Goal: Information Seeking & Learning: Find specific fact

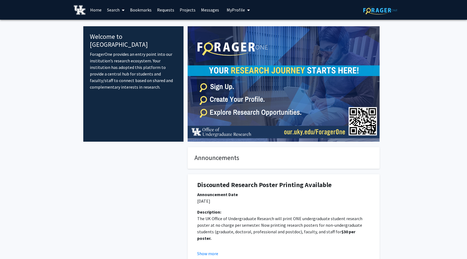
click at [115, 8] on link "Search" at bounding box center [115, 9] width 23 height 19
click at [126, 22] on span "Faculty/Staff" at bounding box center [124, 25] width 40 height 11
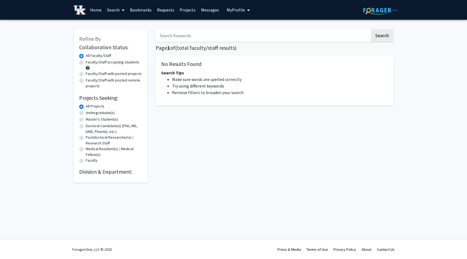
click at [176, 40] on input "Search Keywords" at bounding box center [263, 35] width 215 height 13
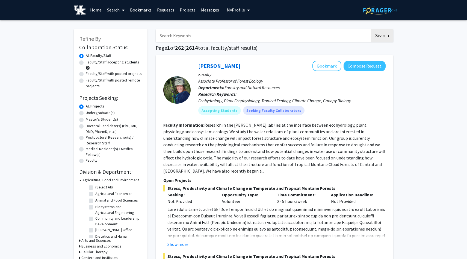
paste input "[PERSON_NAME]"
type input "[PERSON_NAME]"
click at [383, 36] on button "Search" at bounding box center [382, 35] width 22 height 13
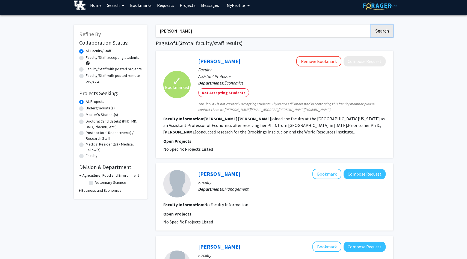
scroll to position [6, 0]
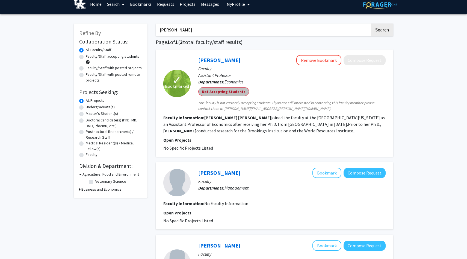
click at [229, 91] on mat-chip "Not Accepting Students" at bounding box center [223, 91] width 51 height 9
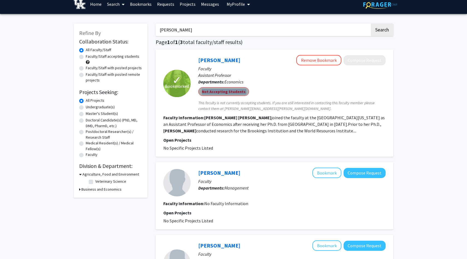
click at [229, 91] on mat-chip "Not Accepting Students" at bounding box center [223, 91] width 51 height 9
click at [231, 102] on span "This faculty is not currently accepting students. If you are still interested i…" at bounding box center [291, 105] width 187 height 11
click at [231, 92] on mat-chip "Not Accepting Students" at bounding box center [223, 91] width 51 height 9
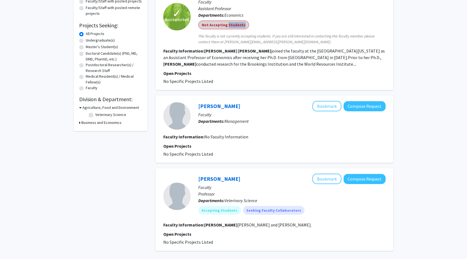
scroll to position [50, 0]
